Goal: Task Accomplishment & Management: Manage account settings

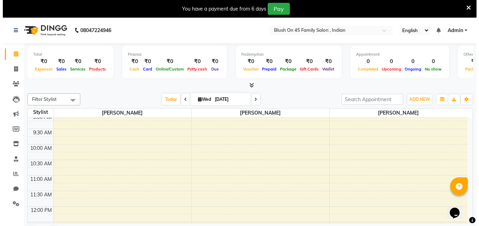
scroll to position [70, 0]
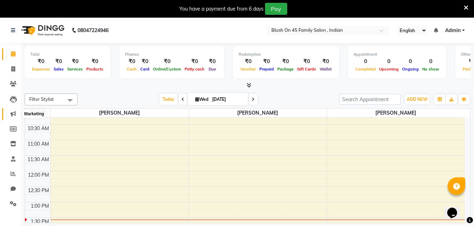
click at [19, 114] on span at bounding box center [13, 114] width 12 height 8
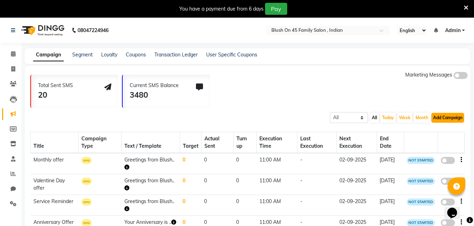
click at [439, 118] on button "Add Campaign" at bounding box center [447, 118] width 33 height 10
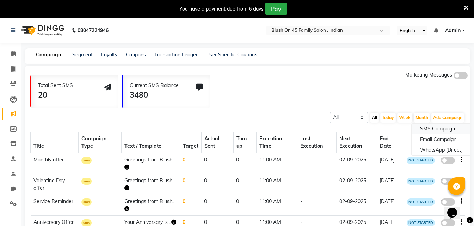
click at [437, 130] on div "SMS Campaign" at bounding box center [442, 129] width 60 height 11
select select "2"
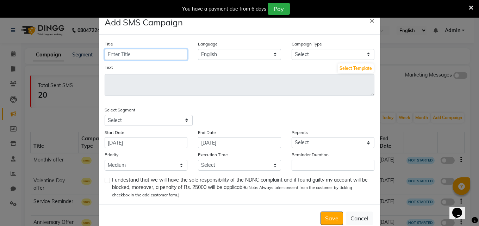
click at [116, 51] on input "Title" at bounding box center [146, 54] width 83 height 11
type input "d"
click at [152, 53] on input "[DATE]" at bounding box center [146, 54] width 83 height 11
type input "D"
type input "F"
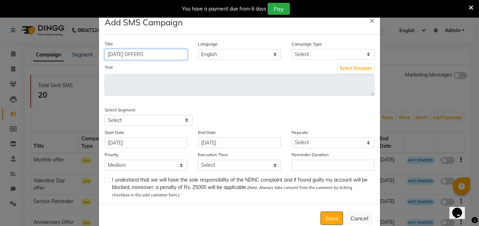
type input "[DATE] OFFERS"
click at [366, 55] on select "Select Birthday Anniversary Promotional Service reminder" at bounding box center [333, 54] width 83 height 11
select select "3"
click at [292, 49] on select "Select Birthday Anniversary Promotional Service reminder" at bounding box center [333, 54] width 83 height 11
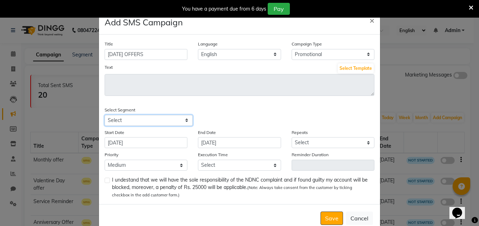
click at [184, 119] on select "Select All Customers All [DEMOGRAPHIC_DATA] Customer All [DEMOGRAPHIC_DATA] Cus…" at bounding box center [149, 120] width 88 height 11
select select "42922"
click at [105, 115] on select "Select All Customers All [DEMOGRAPHIC_DATA] Customer All [DEMOGRAPHIC_DATA] Cus…" at bounding box center [149, 120] width 88 height 11
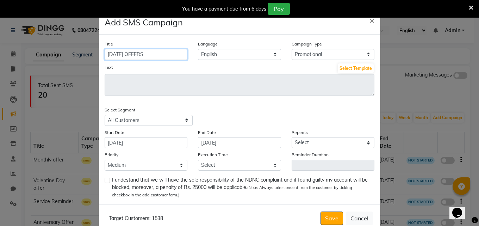
click at [159, 56] on input "[DATE] OFFERS" at bounding box center [146, 54] width 83 height 11
click at [351, 68] on button "Select Template" at bounding box center [356, 68] width 36 height 10
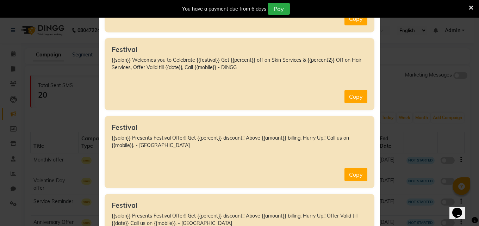
scroll to position [1797, 0]
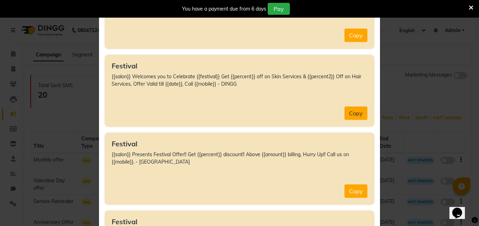
click at [351, 111] on button "Copy" at bounding box center [356, 112] width 23 height 13
type textarea "{{salon}} Welcomes you to Celebrate {{festival}} Get {{percent}} off on Skin Se…"
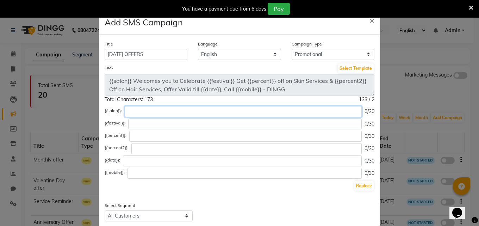
click at [134, 110] on input "text" at bounding box center [243, 111] width 237 height 11
type input "BLUSH ON 45"
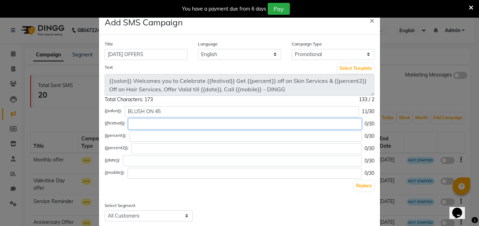
click at [135, 124] on input "text" at bounding box center [245, 123] width 234 height 11
type input "[DEMOGRAPHIC_DATA]"
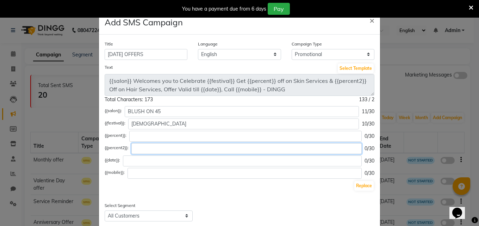
click at [136, 148] on input "text" at bounding box center [246, 148] width 230 height 11
click at [139, 148] on input "text" at bounding box center [246, 148] width 230 height 11
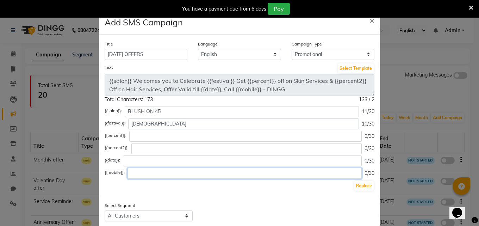
click at [131, 172] on input "text" at bounding box center [245, 173] width 234 height 11
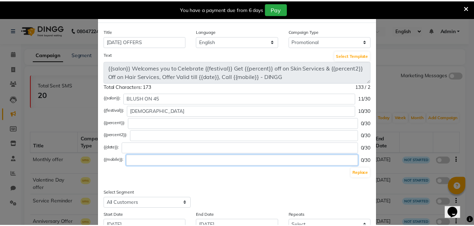
scroll to position [0, 0]
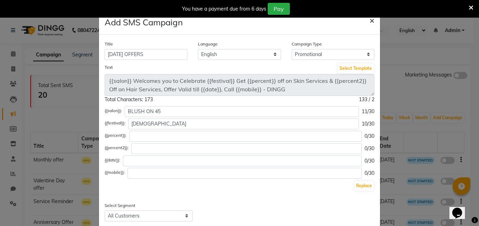
click at [370, 22] on span "×" at bounding box center [372, 20] width 5 height 11
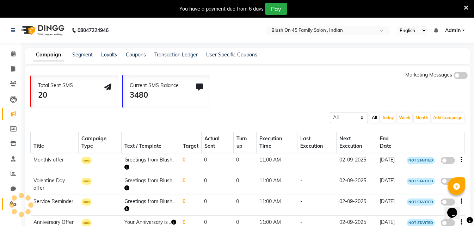
click at [13, 204] on app-root "08047224946 Select Location × Blush On 45 Family Salon , Indian English ENGLISH…" at bounding box center [237, 151] width 474 height 266
click at [15, 204] on icon at bounding box center [13, 203] width 7 height 5
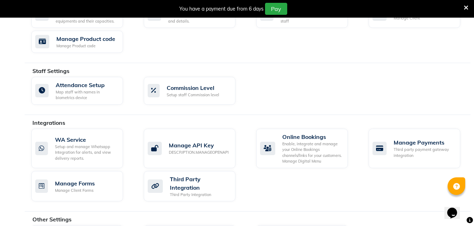
scroll to position [388, 0]
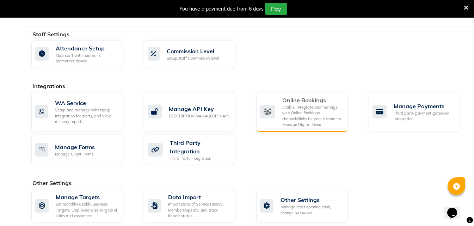
click at [293, 107] on div "Enable, integrate and manage your Online Bookings channels/links for your custo…" at bounding box center [312, 115] width 60 height 23
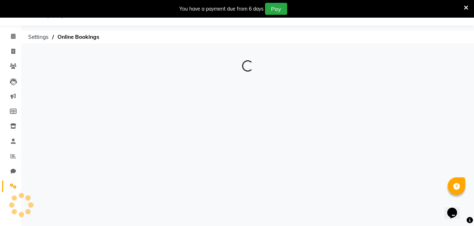
scroll to position [18, 0]
click at [254, 80] on span at bounding box center [248, 81] width 14 height 7
click at [248, 82] on input "checkbox" at bounding box center [248, 82] width 0 height 0
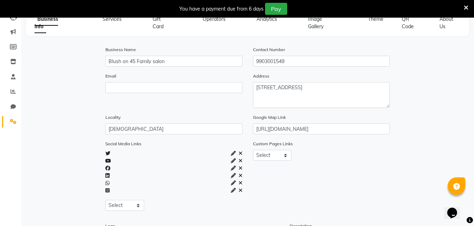
scroll to position [21, 0]
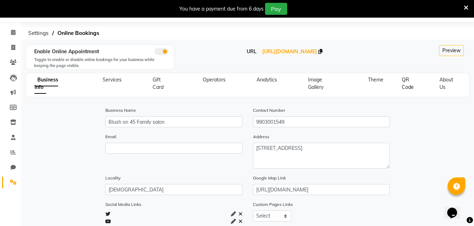
click at [406, 85] on span "QR Code" at bounding box center [408, 83] width 12 height 14
select select "256"
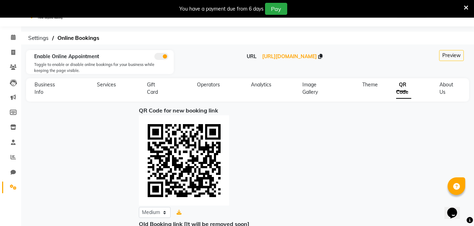
scroll to position [0, 0]
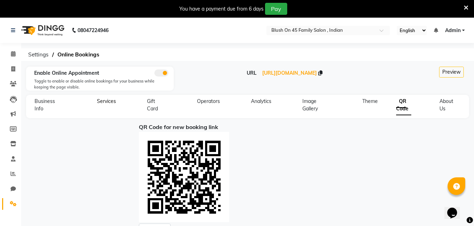
click at [100, 103] on span "Services" at bounding box center [106, 101] width 19 height 6
select select "15: 15"
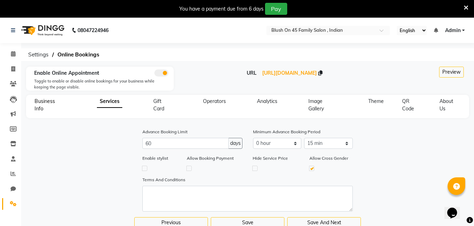
click at [39, 103] on span "Business Info" at bounding box center [45, 105] width 20 height 14
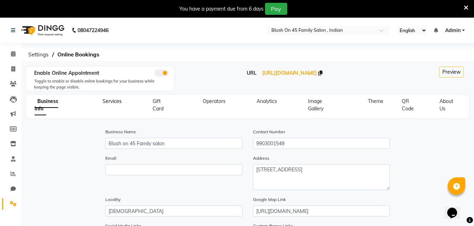
click at [109, 101] on span "Services" at bounding box center [112, 101] width 19 height 6
select select "15: 15"
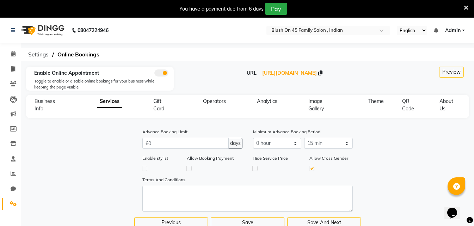
click at [130, 105] on div "Business Info Services Gift Card Operators Analytics Image Gallery Theme QR Cod…" at bounding box center [243, 105] width 435 height 15
click at [150, 106] on div "Gift Card" at bounding box center [163, 105] width 36 height 15
click at [225, 102] on span "Operators" at bounding box center [214, 101] width 23 height 6
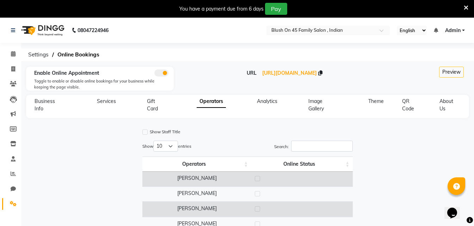
click at [282, 99] on div "Analytics" at bounding box center [266, 105] width 37 height 15
click at [314, 107] on span "Image Gallery" at bounding box center [316, 105] width 16 height 14
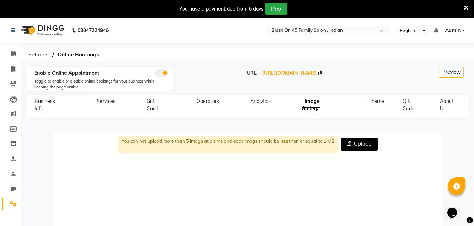
click at [466, 8] on icon at bounding box center [466, 8] width 5 height 6
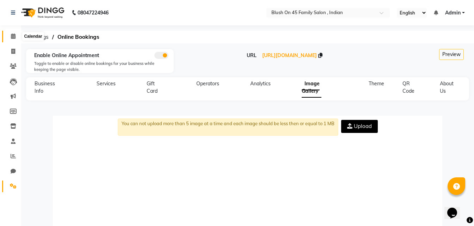
click at [12, 37] on icon at bounding box center [13, 35] width 5 height 5
